Goal: Task Accomplishment & Management: Use online tool/utility

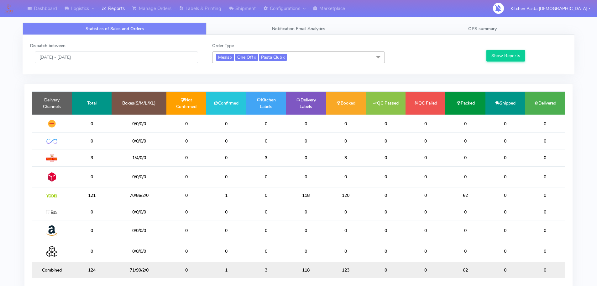
drag, startPoint x: 237, startPoint y: 197, endPoint x: 225, endPoint y: 198, distance: 11.9
click at [227, 197] on td "1" at bounding box center [226, 195] width 40 height 16
click at [93, 56] on input "[DATE] - [DATE]" at bounding box center [116, 57] width 163 height 12
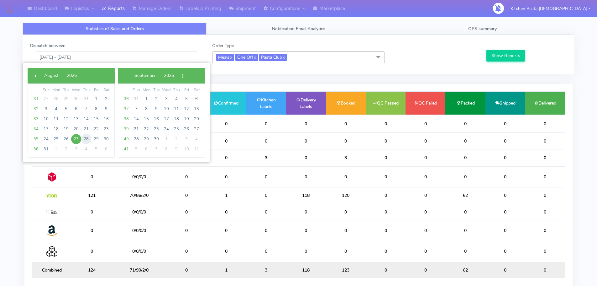
click at [89, 139] on span "28" at bounding box center [86, 139] width 10 height 10
type input "[DATE] - [DATE]"
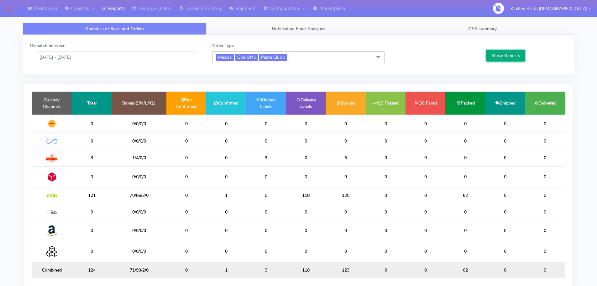
click at [499, 52] on button "Show Reports" at bounding box center [505, 56] width 39 height 12
click at [535, 26] on link "OPS summary" at bounding box center [483, 29] width 184 height 12
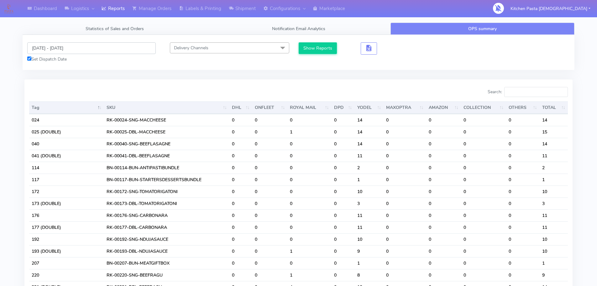
click at [80, 45] on input "[DATE] - [DATE]" at bounding box center [91, 48] width 129 height 12
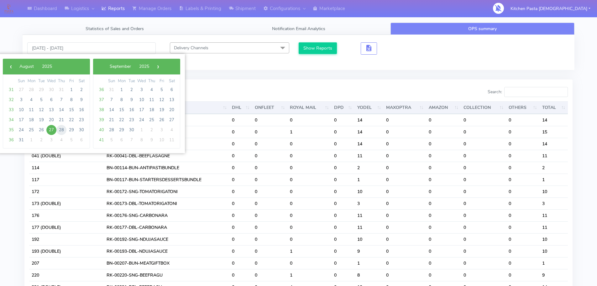
click at [64, 130] on span "28" at bounding box center [61, 130] width 10 height 10
type input "[DATE] - [DATE]"
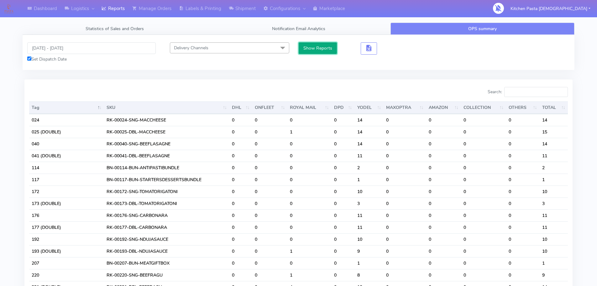
click at [323, 53] on button "Show Reports" at bounding box center [318, 48] width 39 height 12
drag, startPoint x: 548, startPoint y: 93, endPoint x: 552, endPoint y: 93, distance: 3.8
click at [549, 93] on input "Search:" at bounding box center [536, 92] width 64 height 10
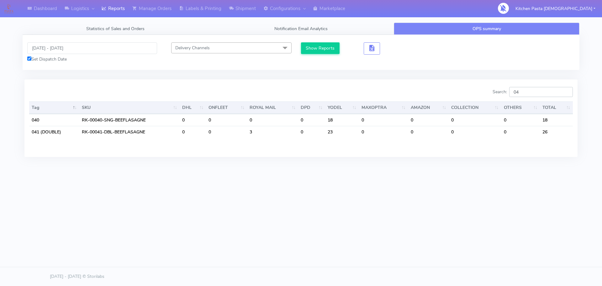
type input "0"
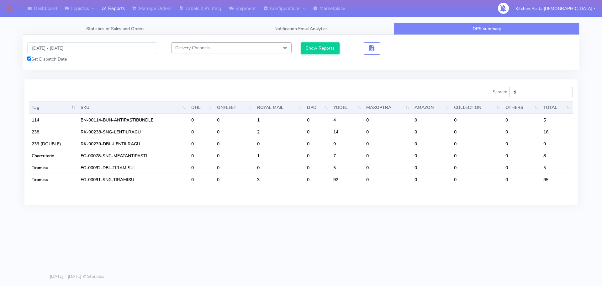
type input "t"
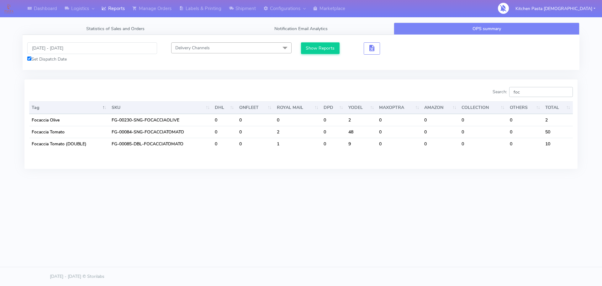
drag, startPoint x: 514, startPoint y: 92, endPoint x: 505, endPoint y: 91, distance: 9.2
click at [505, 91] on label "Search: foc" at bounding box center [532, 92] width 80 height 10
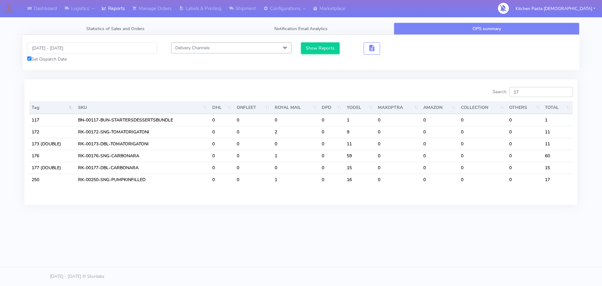
type input "1"
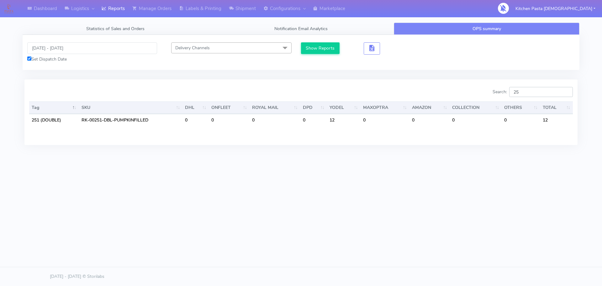
type input "2"
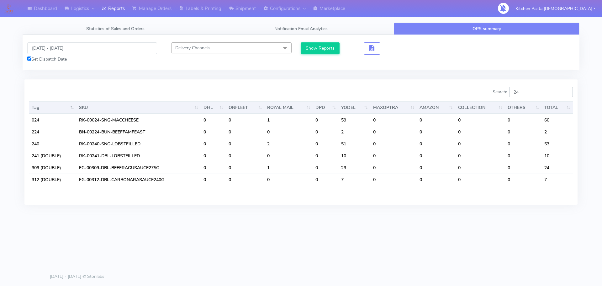
type input "2"
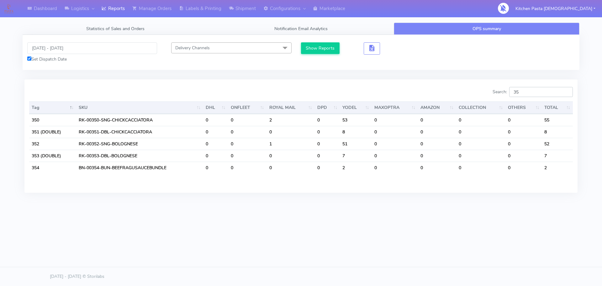
type input "3"
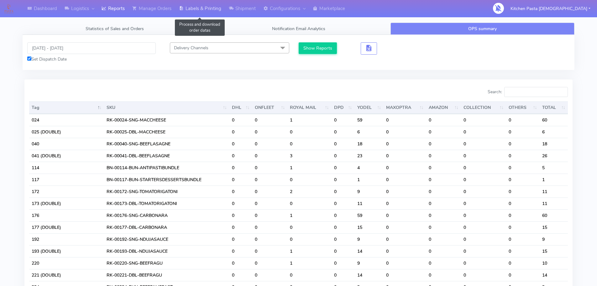
drag, startPoint x: 205, startPoint y: 7, endPoint x: 202, endPoint y: 11, distance: 5.1
click at [205, 7] on link "Labels & Printing" at bounding box center [200, 8] width 50 height 17
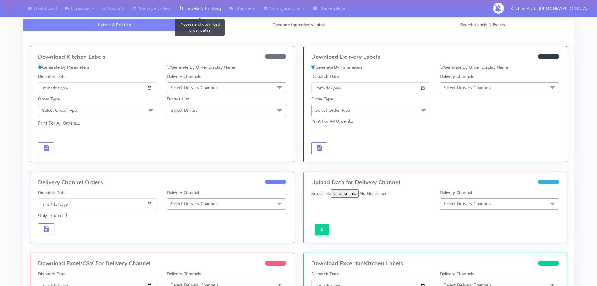
select select
click at [262, 24] on link "Generate Ingredients Label" at bounding box center [299, 25] width 184 height 12
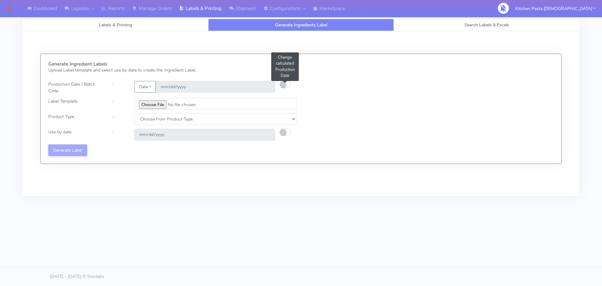
click at [286, 84] on small "button" at bounding box center [283, 84] width 6 height 6
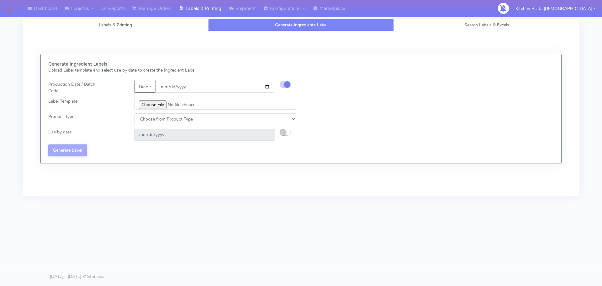
click at [242, 163] on div "Generate Ingredient Labels Upload Label template and select use by date to crea…" at bounding box center [301, 108] width 520 height 109
click at [267, 88] on input "[DATE]" at bounding box center [215, 87] width 119 height 12
click at [152, 104] on input "file" at bounding box center [215, 104] width 162 height 12
click at [267, 86] on input "[DATE]" at bounding box center [215, 87] width 119 height 12
type input "[DATE]"
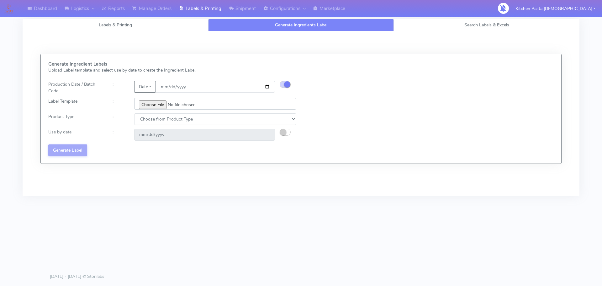
click at [150, 107] on input "file" at bounding box center [215, 104] width 162 height 12
type input "C:\fakepath\Classic Tiramisu V1.jpg"
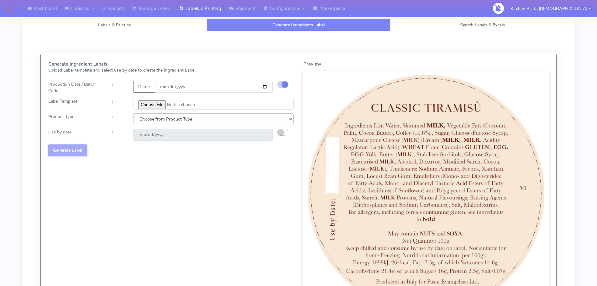
click at [140, 123] on select "Choose from Product Type ECOM ERETAIL CIRCULAR CIRC_DESERTS LASAGNE" at bounding box center [213, 119] width 160 height 12
select select "3"
click at [133, 113] on select "Choose from Product Type ECOM ERETAIL CIRCULAR CIRC_DESERTS LASAGNE" at bounding box center [213, 119] width 160 height 12
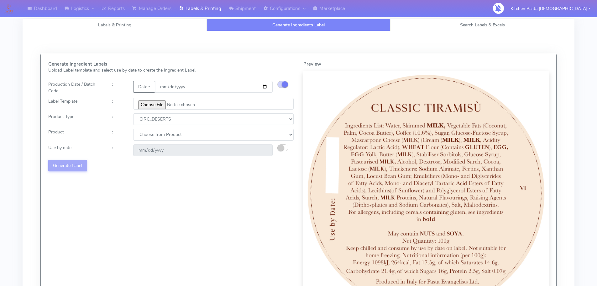
click at [146, 128] on div "Generate Ingredient Labels Upload Label template and select use by date to crea…" at bounding box center [171, 188] width 255 height 254
click at [146, 130] on select "Choose from Product CLASSIC_TIRAMISU CREMA_AMARENA PROFITEROLES" at bounding box center [213, 135] width 160 height 12
select select "0"
click at [133, 129] on select "Choose from Product CLASSIC_TIRAMISU CREMA_AMARENA PROFITEROLES" at bounding box center [213, 135] width 160 height 12
click at [287, 148] on button "button" at bounding box center [282, 147] width 11 height 7
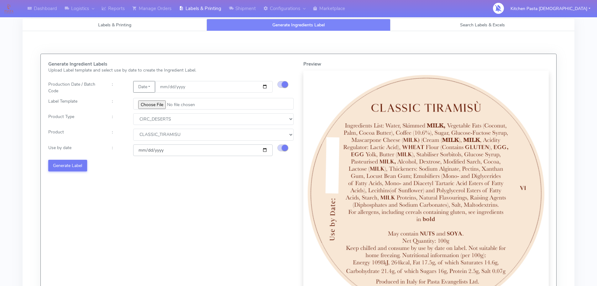
click at [260, 150] on input "[DATE]" at bounding box center [202, 150] width 139 height 12
click at [266, 149] on input "[DATE]" at bounding box center [202, 150] width 139 height 12
click at [260, 149] on input "[DATE]" at bounding box center [202, 150] width 139 height 12
click at [263, 149] on input "[DATE]" at bounding box center [202, 150] width 139 height 12
type input "[DATE]"
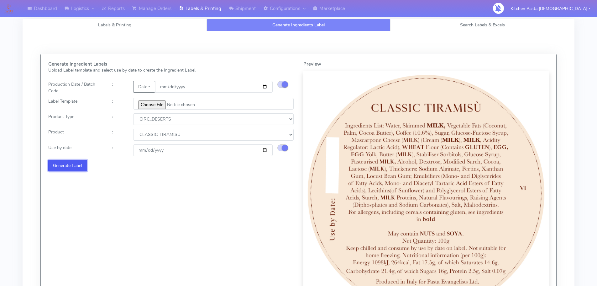
click at [82, 166] on button "Generate Label" at bounding box center [67, 166] width 39 height 12
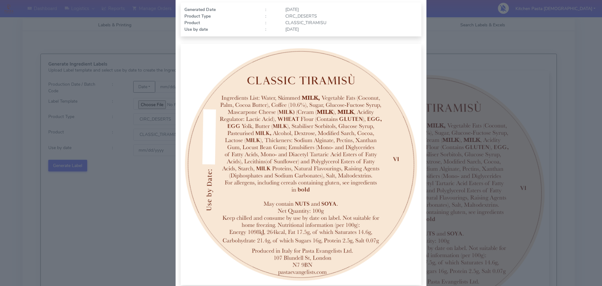
scroll to position [65, 0]
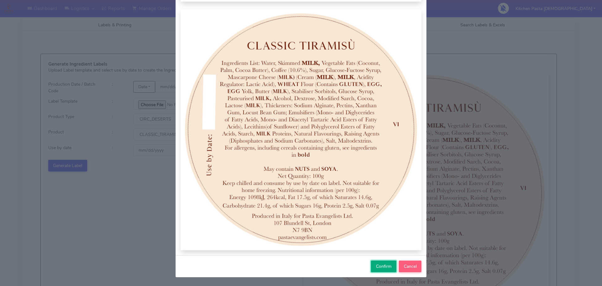
click at [381, 270] on button "Confirm" at bounding box center [383, 266] width 25 height 12
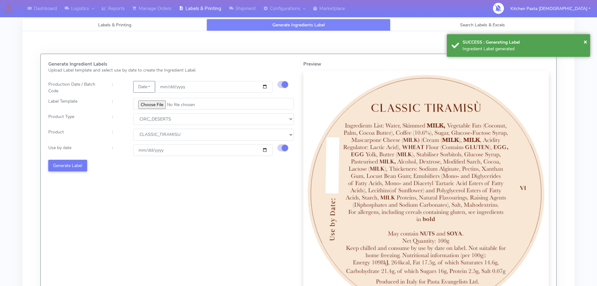
select select
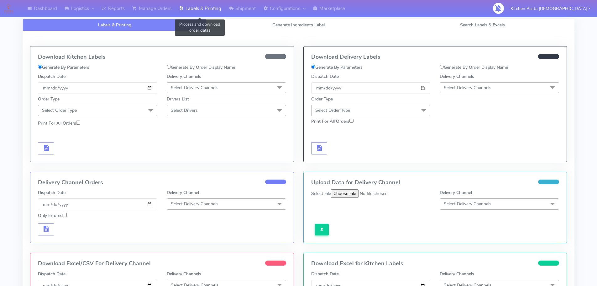
click at [204, 10] on link "Labels & Printing" at bounding box center [200, 8] width 50 height 17
click at [233, 10] on icon at bounding box center [231, 8] width 5 height 6
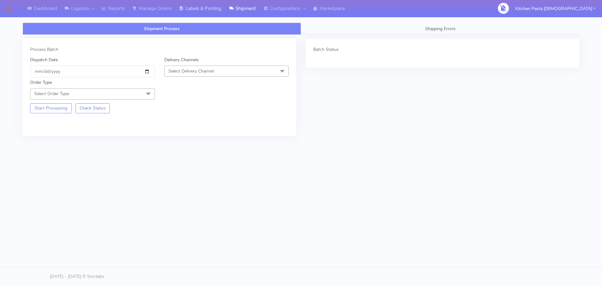
click at [209, 17] on link "Labels & Printing" at bounding box center [200, 8] width 50 height 17
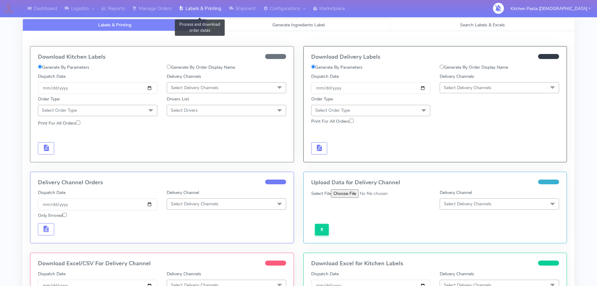
select select
click at [259, 34] on div "Download Kitchen Labels Generate By Parameters Generate By Order Display Name D…" at bounding box center [299, 196] width 552 height 330
click at [265, 27] on link "Generate Ingredients Label" at bounding box center [299, 25] width 184 height 12
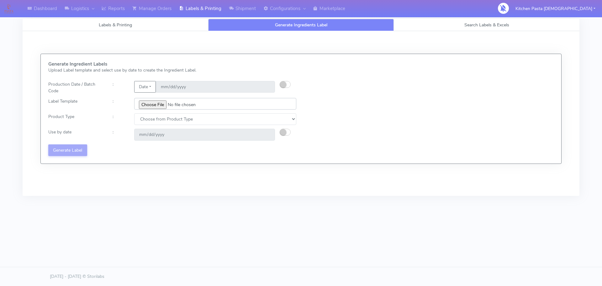
click at [160, 101] on input "file" at bounding box center [215, 104] width 162 height 12
type input "C:\fakepath\Classic Tiramisu V1.jpg"
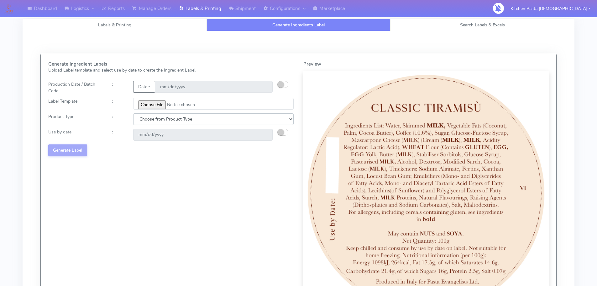
click at [181, 120] on select "Choose from Product Type ECOM ERETAIL CIRCULAR CIRC_DESERTS LASAGNE" at bounding box center [213, 119] width 160 height 12
select select "3"
click at [133, 113] on select "Choose from Product Type ECOM ERETAIL CIRCULAR CIRC_DESERTS LASAGNE" at bounding box center [213, 119] width 160 height 12
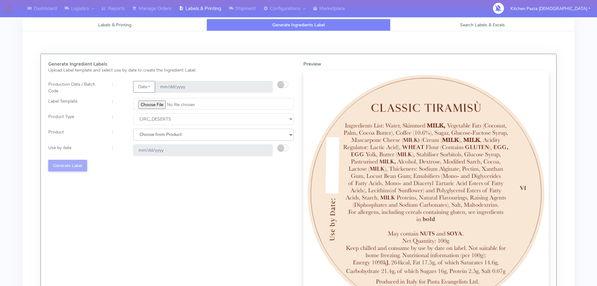
drag, startPoint x: 173, startPoint y: 134, endPoint x: 170, endPoint y: 140, distance: 6.2
click at [173, 134] on select "Choose from Product CLASSIC_TIRAMISU CREMA_AMARENA PROFITEROLES" at bounding box center [213, 135] width 160 height 12
select select "0"
click at [133, 129] on select "Choose from Product CLASSIC_TIRAMISU CREMA_AMARENA PROFITEROLES" at bounding box center [213, 135] width 160 height 12
type input "[DATE]"
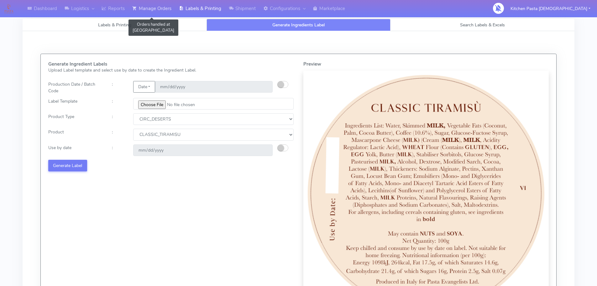
click at [166, 16] on link "Manage Orders" at bounding box center [152, 8] width 47 height 17
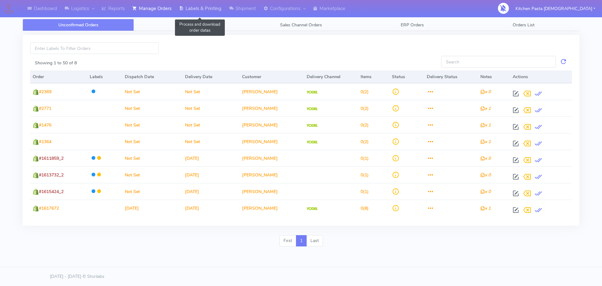
click at [194, 11] on link "Labels & Printing" at bounding box center [200, 8] width 50 height 17
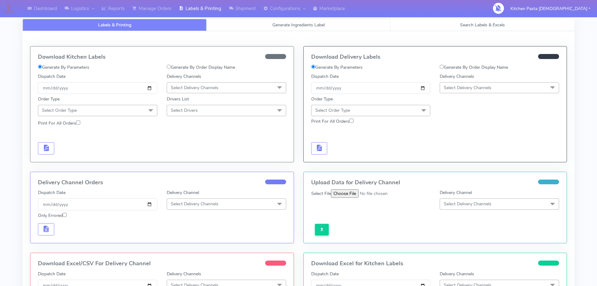
click at [289, 27] on span "Generate Ingredients Label" at bounding box center [298, 25] width 52 height 6
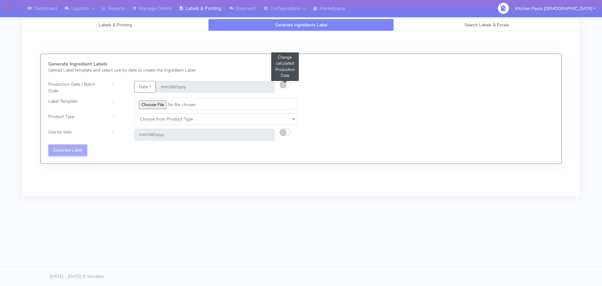
click at [288, 85] on button "button" at bounding box center [285, 84] width 11 height 7
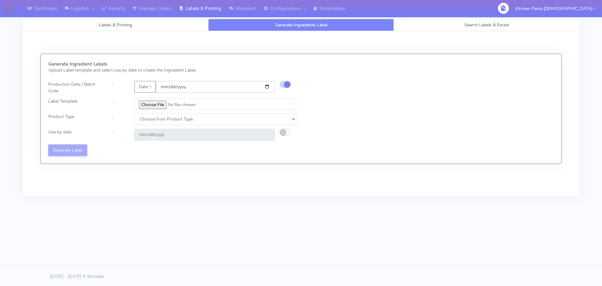
click at [269, 87] on input "[DATE]" at bounding box center [215, 87] width 119 height 12
type input "[DATE]"
click at [160, 107] on input "file" at bounding box center [215, 104] width 162 height 12
type input "C:\fakepath\Profiteroles V1.jpg"
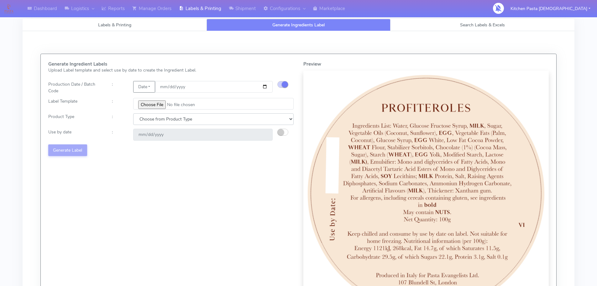
click at [172, 123] on select "Choose from Product Type ECOM ERETAIL CIRCULAR CIRC_DESERTS LASAGNE" at bounding box center [213, 119] width 160 height 12
select select "3"
click at [133, 113] on select "Choose from Product Type ECOM ERETAIL CIRCULAR CIRC_DESERTS LASAGNE" at bounding box center [213, 119] width 160 height 12
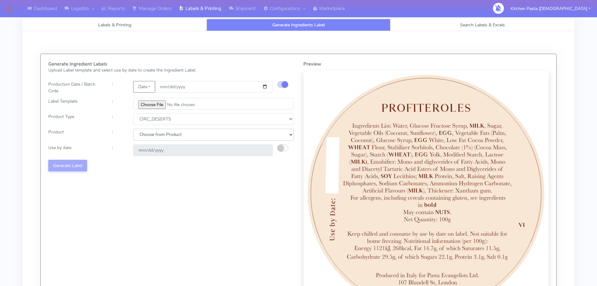
click at [179, 139] on select "Choose from Product CLASSIC_TIRAMISU CREMA_AMARENA PROFITEROLES" at bounding box center [213, 135] width 160 height 12
select select "2"
click at [133, 129] on select "Choose from Product CLASSIC_TIRAMISU CREMA_AMARENA PROFITEROLES" at bounding box center [213, 135] width 160 height 12
click at [288, 148] on div at bounding box center [287, 150] width 21 height 12
click at [287, 148] on button "button" at bounding box center [282, 147] width 11 height 7
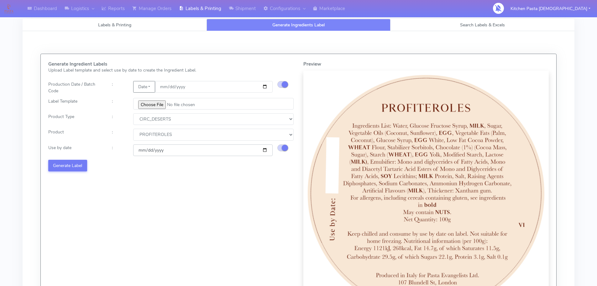
click at [266, 152] on input "[DATE]" at bounding box center [202, 150] width 139 height 12
type input "[DATE]"
click at [72, 164] on button "Generate Label" at bounding box center [67, 166] width 39 height 12
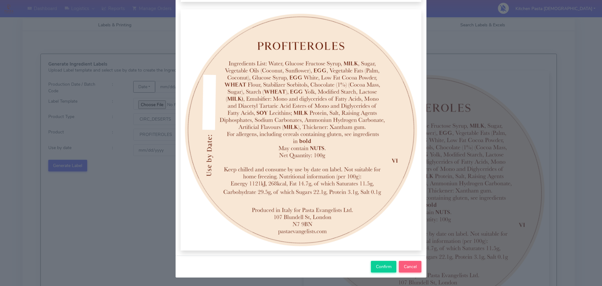
scroll to position [65, 0]
click at [376, 262] on button "Confirm" at bounding box center [383, 266] width 25 height 12
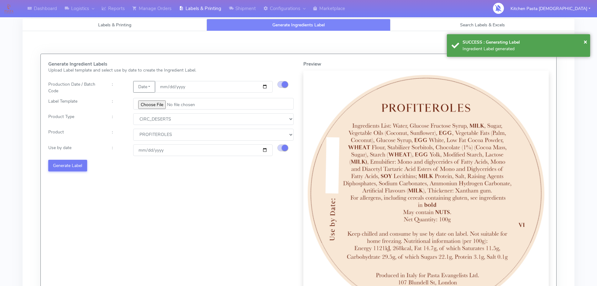
select select
